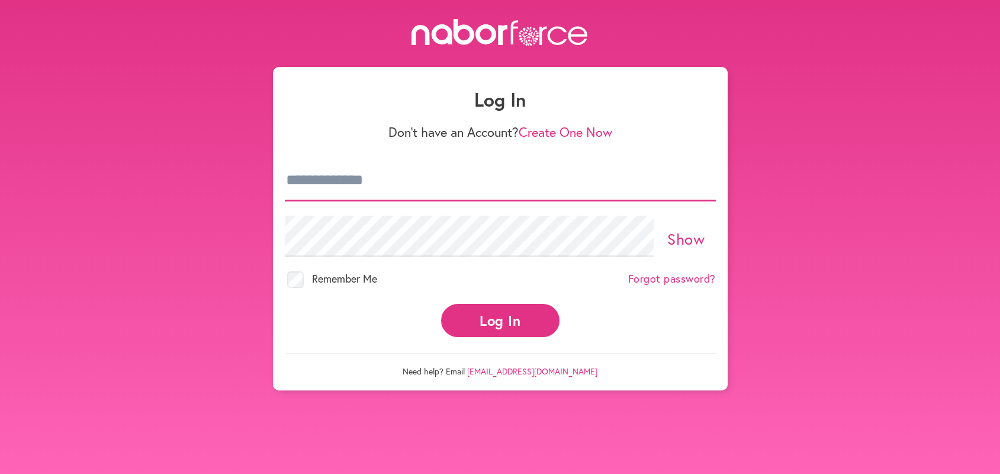
click at [287, 172] on input "email" at bounding box center [500, 180] width 431 height 41
type input "**********"
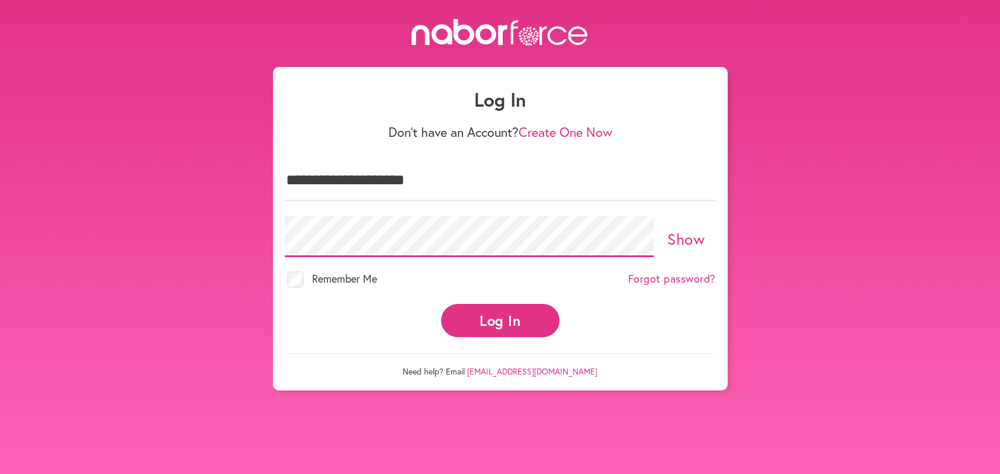
click at [441, 304] on button "Log In" at bounding box center [500, 320] width 118 height 33
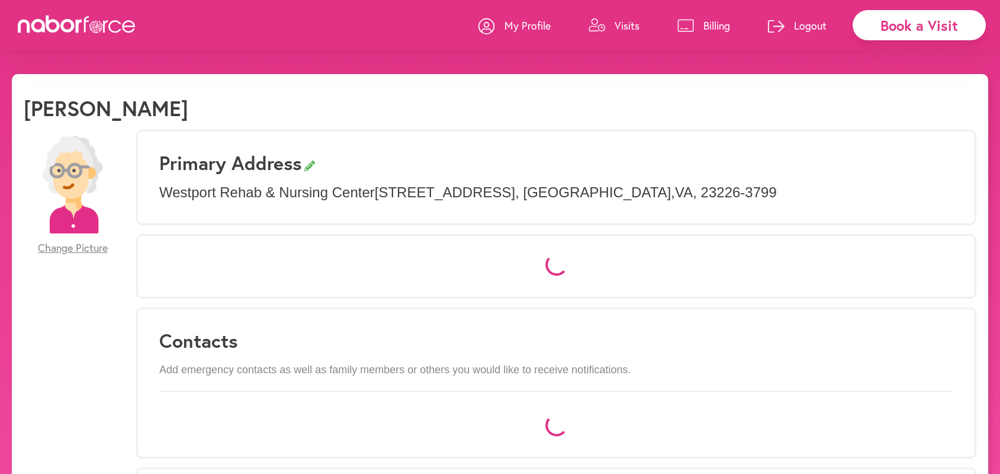
select select "*"
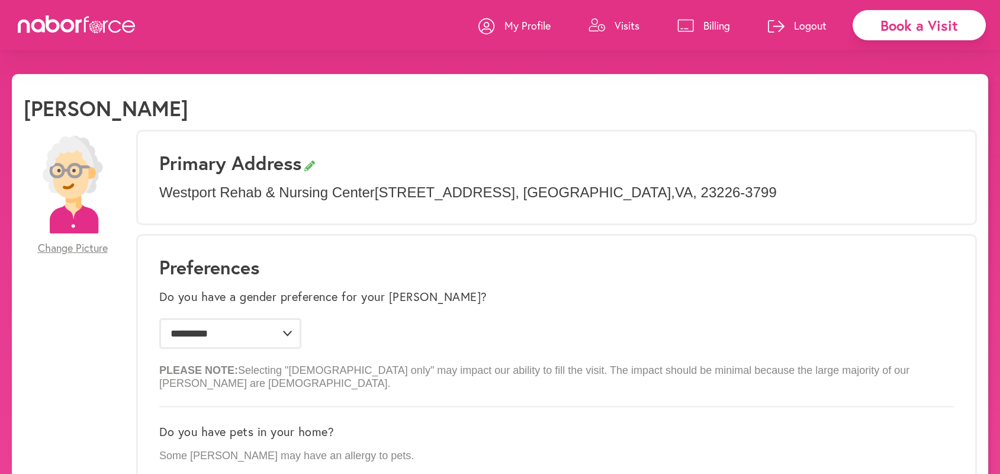
click at [626, 24] on p "Visits" at bounding box center [627, 25] width 25 height 14
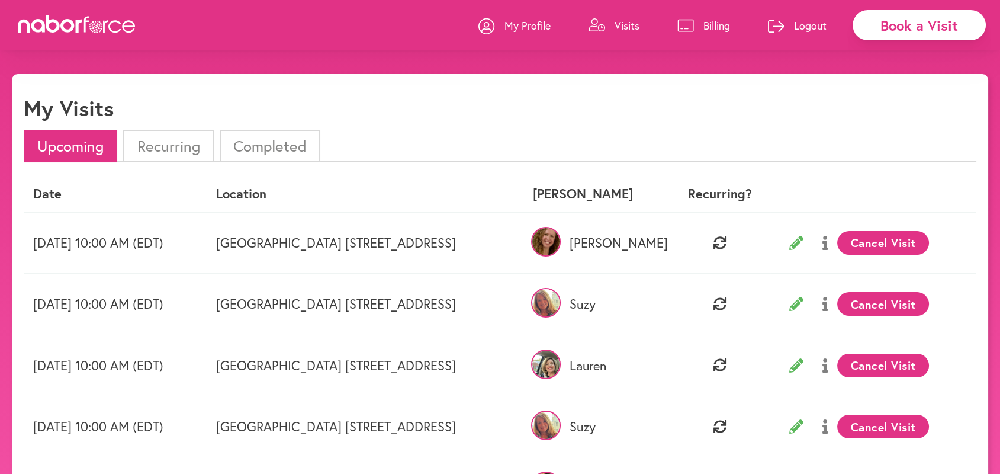
click at [811, 22] on p "Logout" at bounding box center [810, 25] width 33 height 14
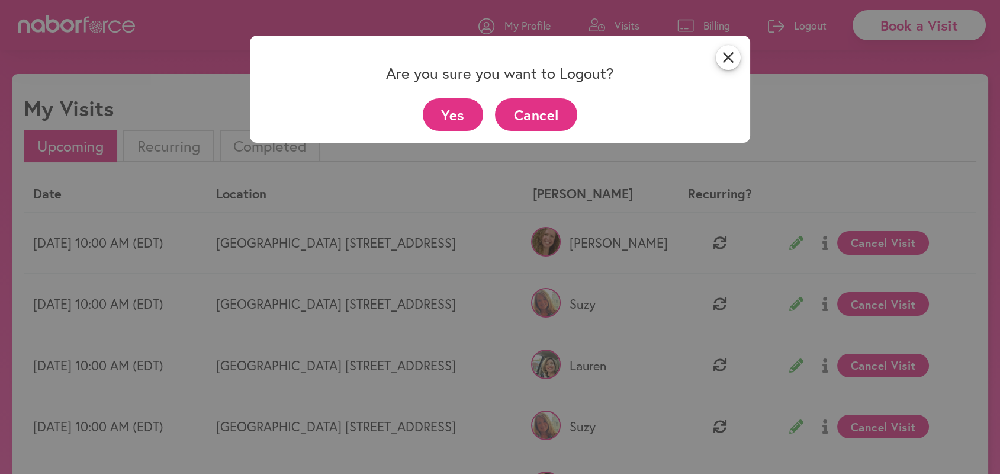
click at [443, 119] on button "Yes" at bounding box center [453, 114] width 61 height 33
